Goal: Information Seeking & Learning: Learn about a topic

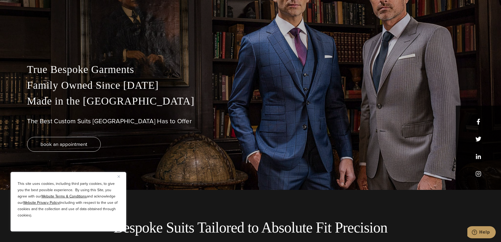
scroll to position [53, 0]
click at [121, 175] on button "Close" at bounding box center [121, 176] width 6 height 6
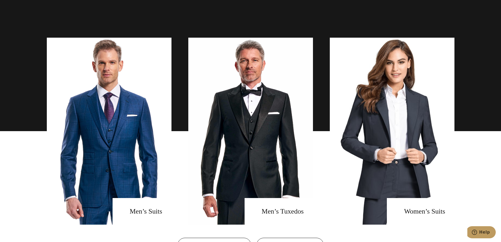
scroll to position [395, 0]
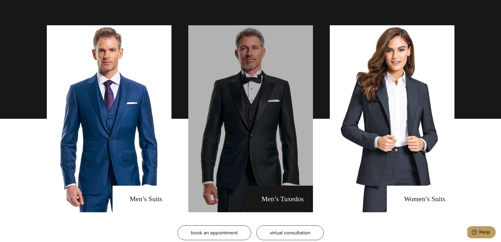
click at [288, 156] on link "men's tuxedos" at bounding box center [250, 118] width 125 height 187
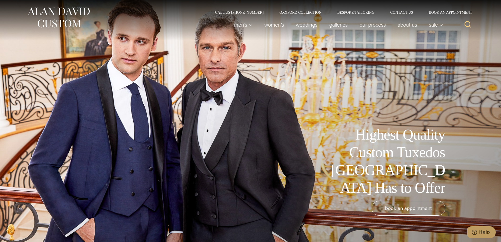
click at [315, 24] on link "weddings" at bounding box center [306, 24] width 33 height 11
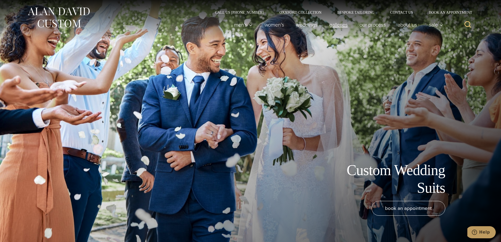
click at [337, 26] on link "Galleries" at bounding box center [338, 24] width 30 height 11
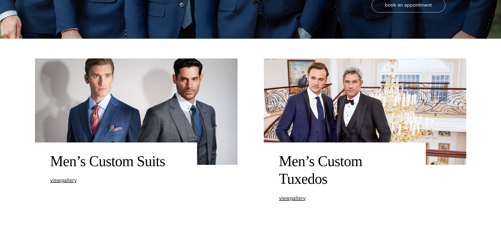
scroll to position [237, 0]
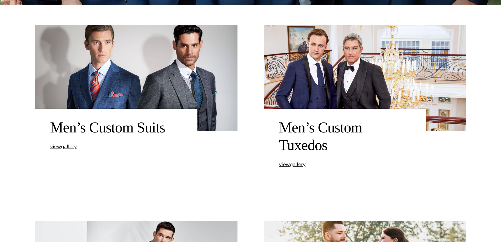
click at [301, 137] on h2 "Men’s Custom Tuxedos" at bounding box center [345, 136] width 132 height 35
click at [297, 165] on span "view Men’s Custom Tuxedos gallery" at bounding box center [292, 164] width 27 height 8
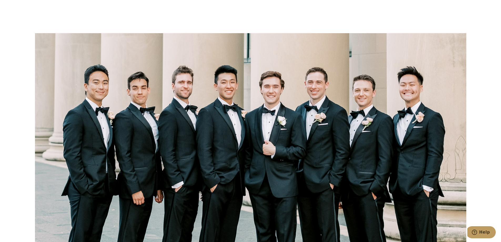
scroll to position [1579, 0]
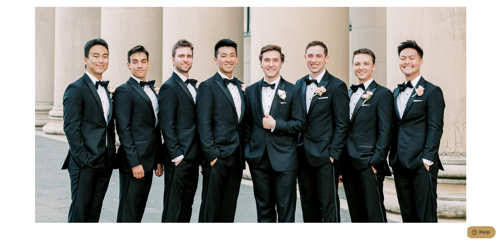
click at [470, 167] on section "Five Generations since [DATE]" at bounding box center [250, 24] width 501 height 2723
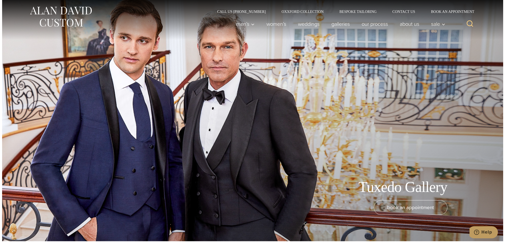
scroll to position [0, 0]
